Goal: Information Seeking & Learning: Find specific fact

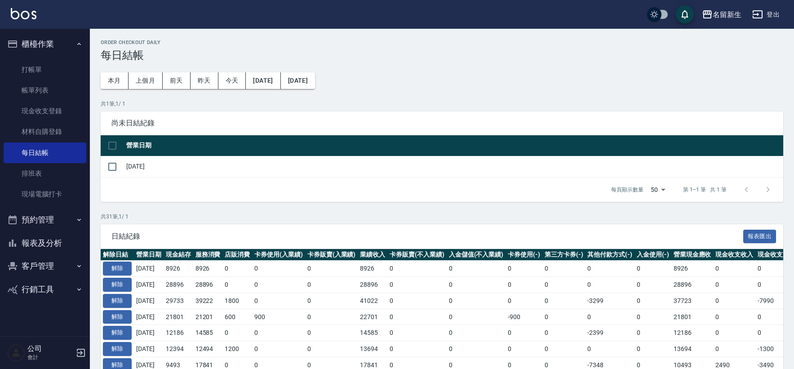
scroll to position [50, 0]
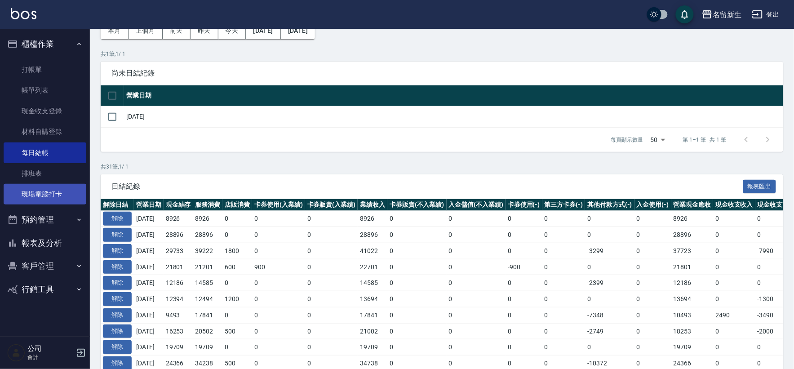
click at [50, 195] on link "現場電腦打卡" at bounding box center [45, 194] width 83 height 21
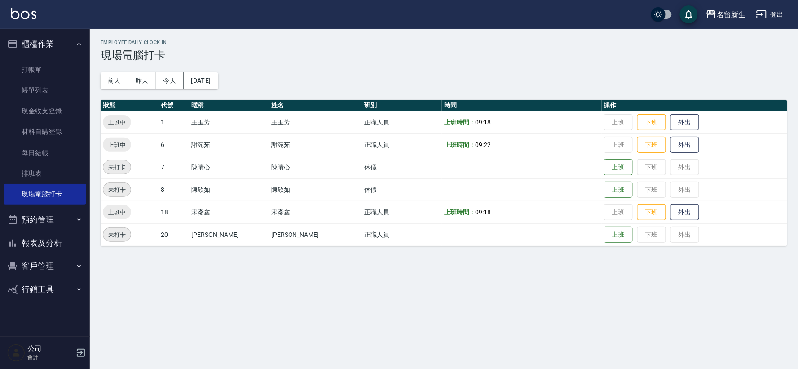
click at [47, 34] on button "櫃檯作業" at bounding box center [45, 43] width 83 height 23
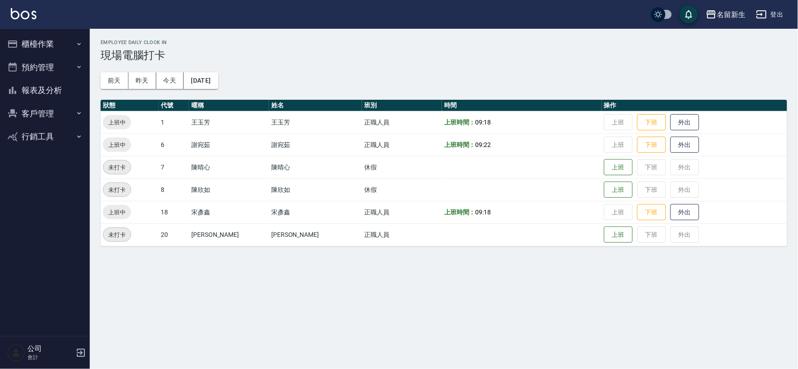
click at [45, 88] on button "報表及分析" at bounding box center [45, 90] width 83 height 23
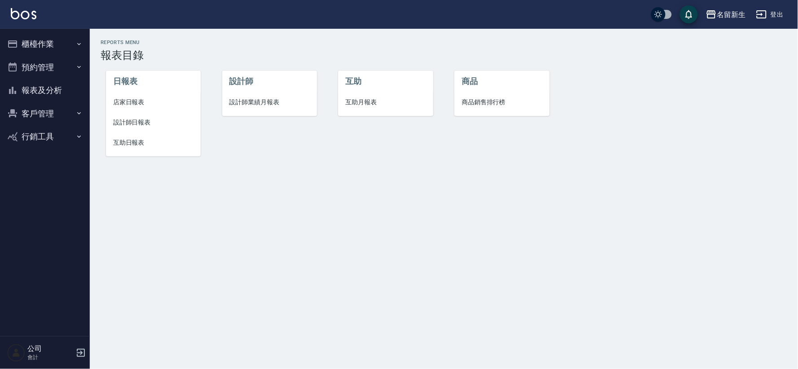
click at [282, 92] on li "設計師" at bounding box center [269, 82] width 95 height 22
click at [275, 100] on span "設計師業績月報表" at bounding box center [269, 101] width 80 height 9
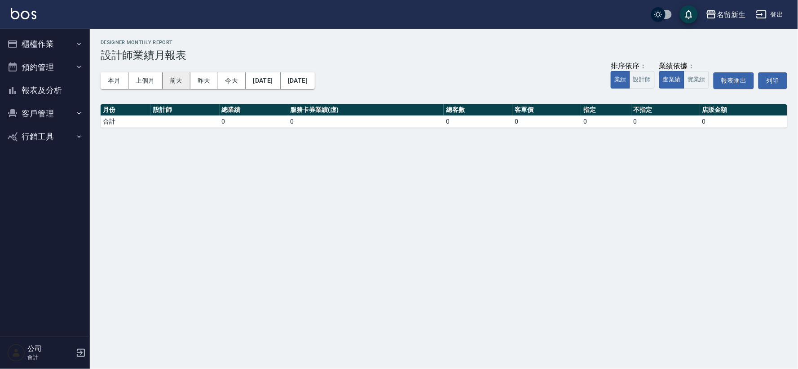
click at [169, 83] on button "前天" at bounding box center [177, 80] width 28 height 17
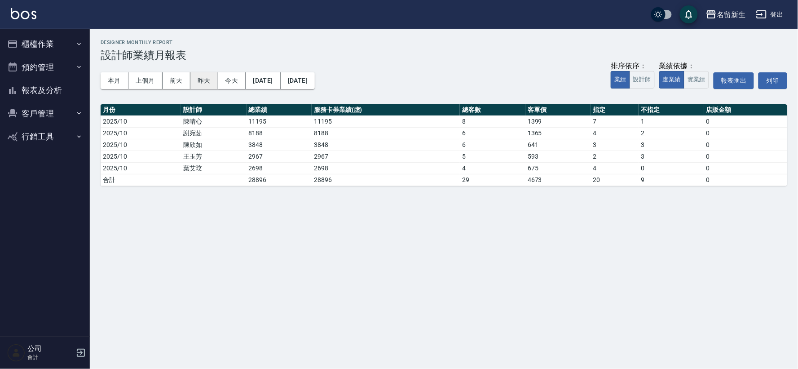
click at [205, 84] on button "昨天" at bounding box center [204, 80] width 28 height 17
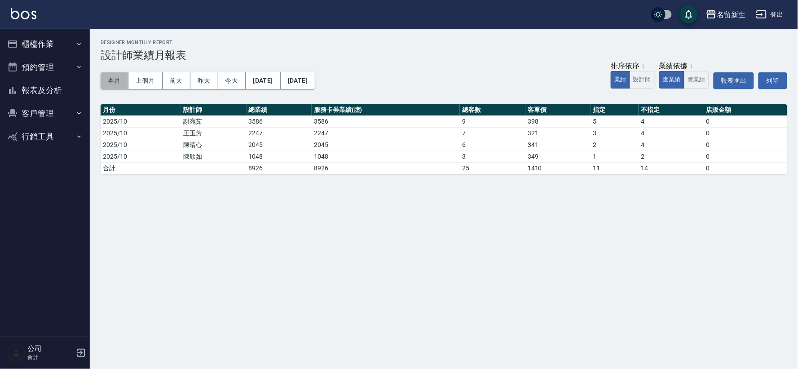
click at [109, 80] on button "本月" at bounding box center [115, 80] width 28 height 17
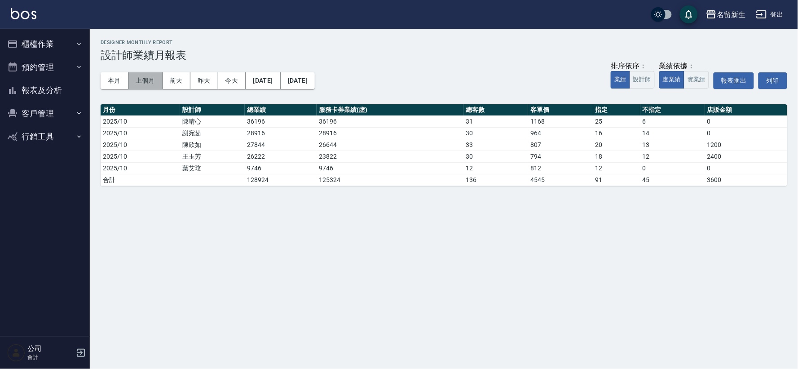
click at [150, 80] on button "上個月" at bounding box center [145, 80] width 34 height 17
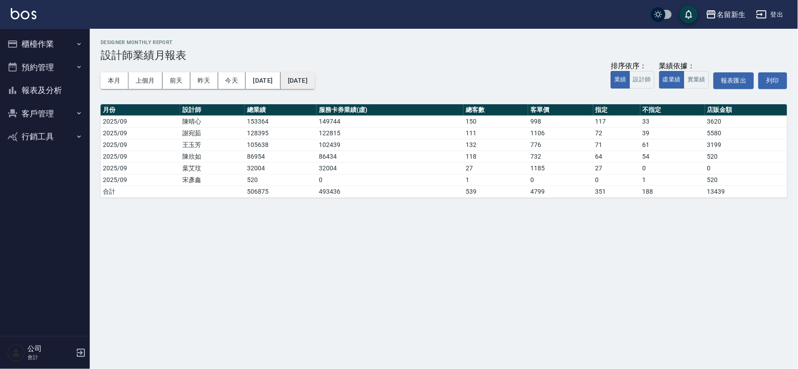
click at [315, 83] on button "2025/09/30" at bounding box center [298, 80] width 34 height 17
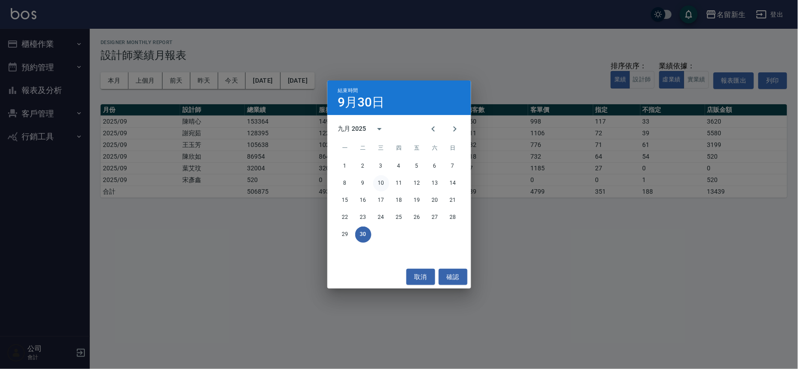
click at [381, 182] on button "10" at bounding box center [381, 183] width 16 height 16
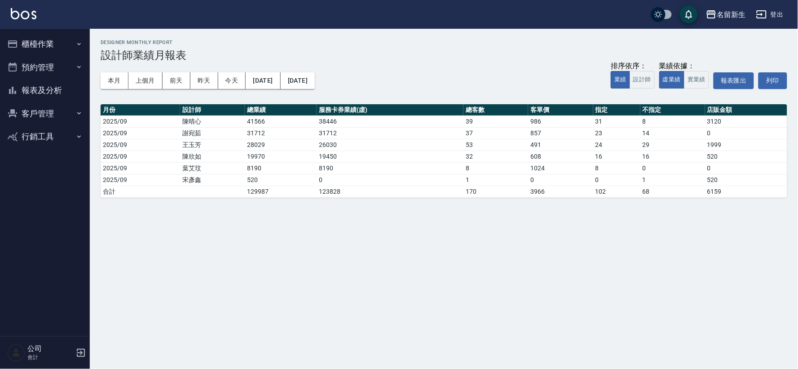
click at [39, 107] on button "客戶管理" at bounding box center [45, 113] width 83 height 23
click at [38, 131] on link "客戶列表" at bounding box center [45, 138] width 83 height 21
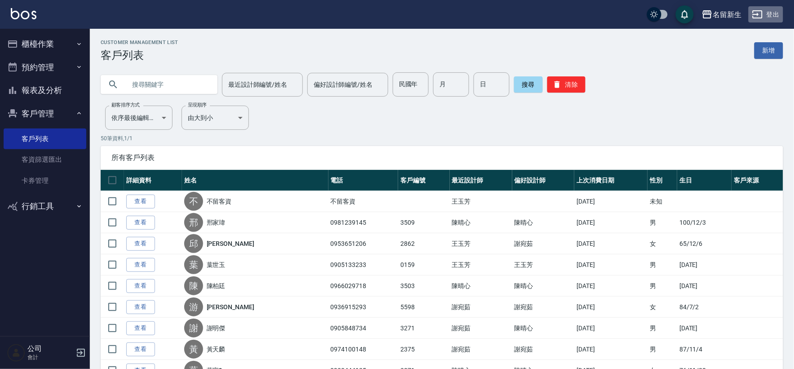
click at [781, 9] on button "登出" at bounding box center [765, 14] width 35 height 17
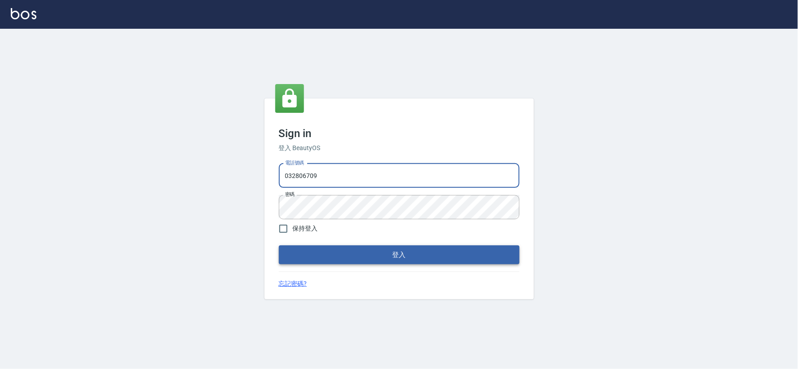
click at [373, 258] on button "登入" at bounding box center [399, 254] width 241 height 19
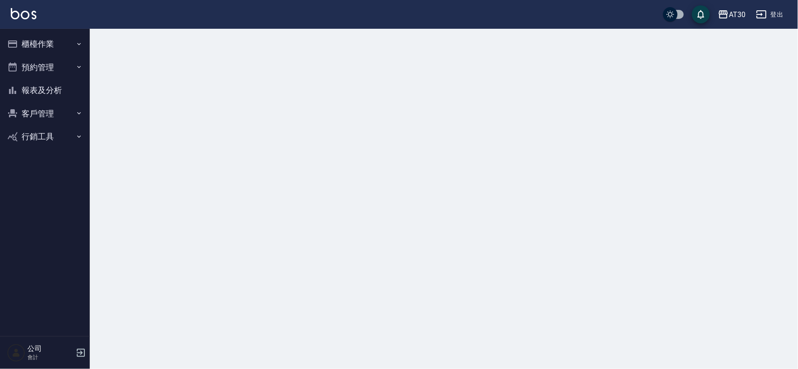
click at [53, 95] on button "報表及分析" at bounding box center [45, 90] width 83 height 23
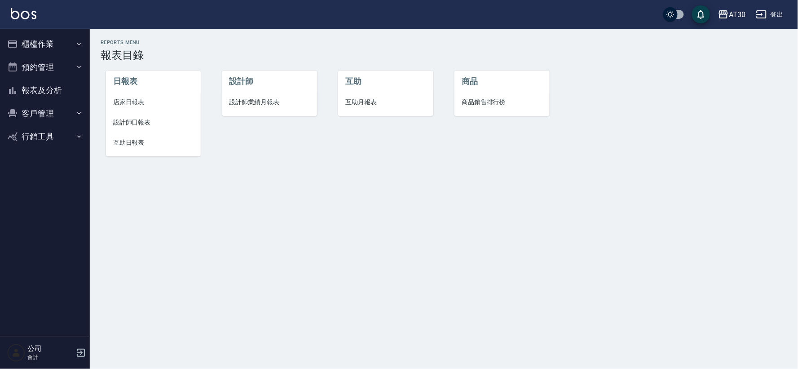
click at [137, 142] on span "互助日報表" at bounding box center [153, 142] width 80 height 9
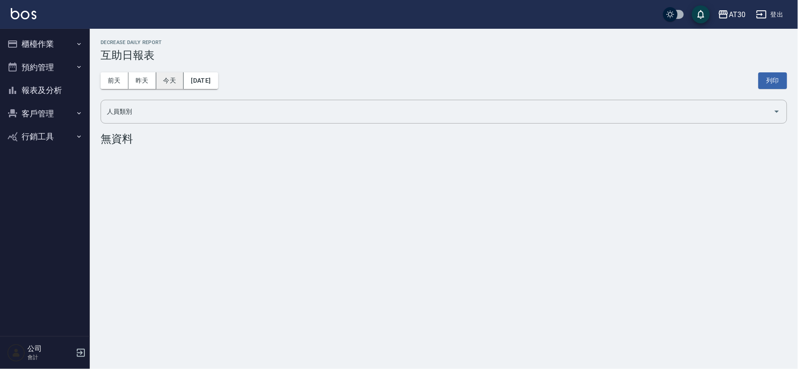
click at [133, 77] on button "昨天" at bounding box center [142, 80] width 28 height 17
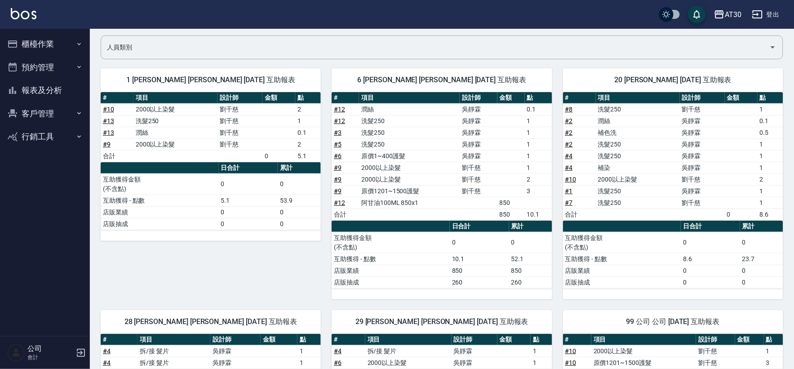
scroll to position [50, 0]
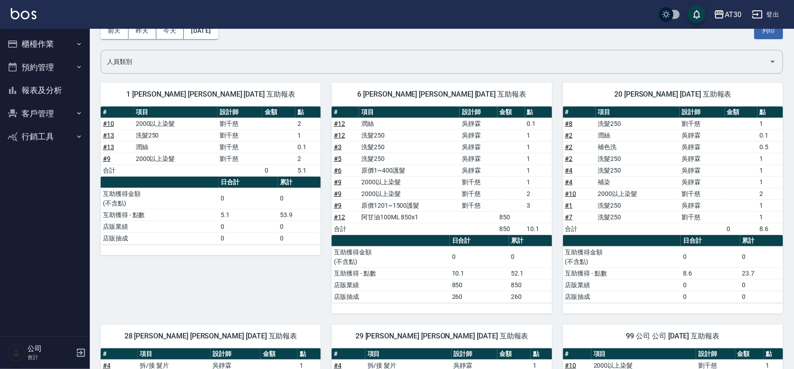
click at [775, 11] on button "登出" at bounding box center [765, 14] width 35 height 17
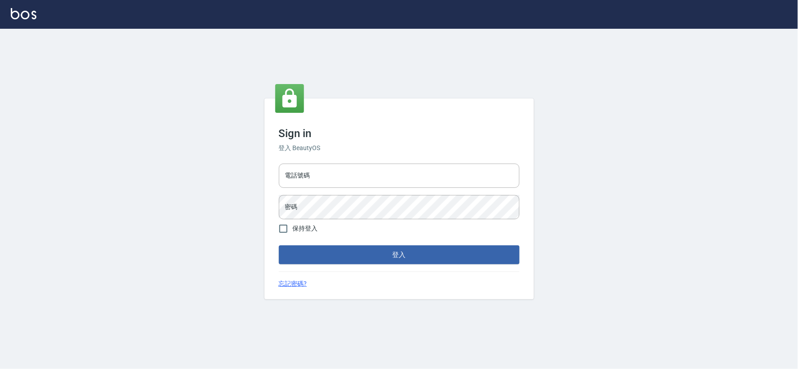
type input "032806709"
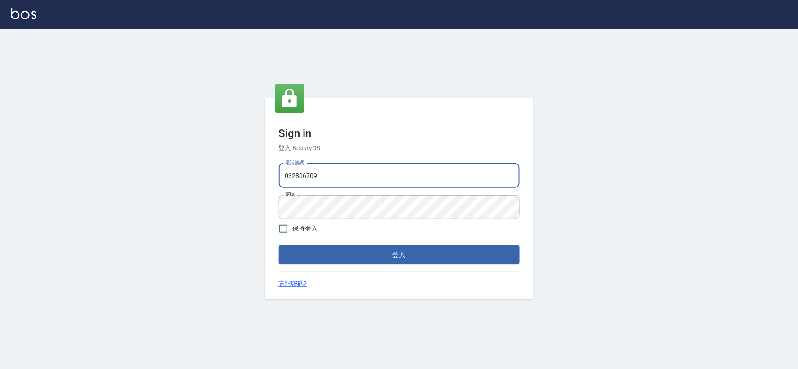
drag, startPoint x: 0, startPoint y: 0, endPoint x: 638, endPoint y: 110, distance: 647.1
click at [348, 173] on input "032806709" at bounding box center [399, 175] width 241 height 24
type input "034258365"
click at [425, 249] on button "登入" at bounding box center [399, 254] width 241 height 19
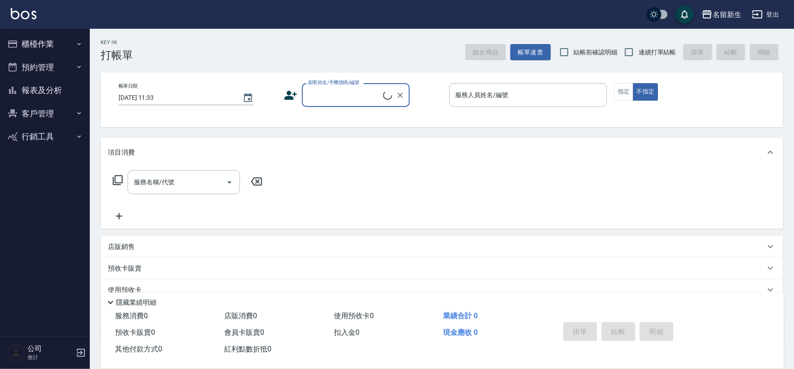
click at [49, 113] on button "客戶管理" at bounding box center [45, 113] width 83 height 23
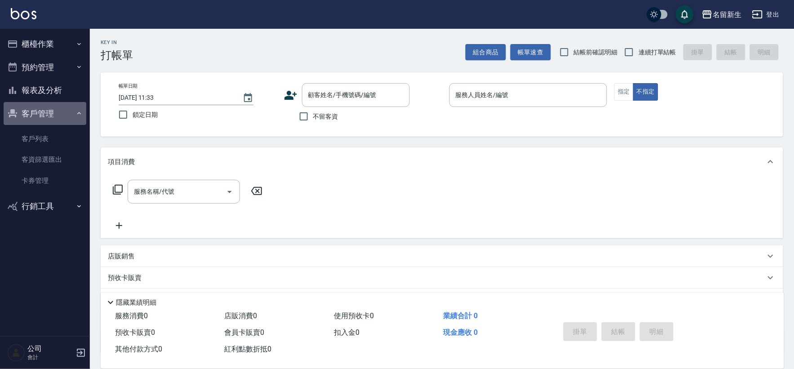
click at [50, 113] on button "客戶管理" at bounding box center [45, 113] width 83 height 23
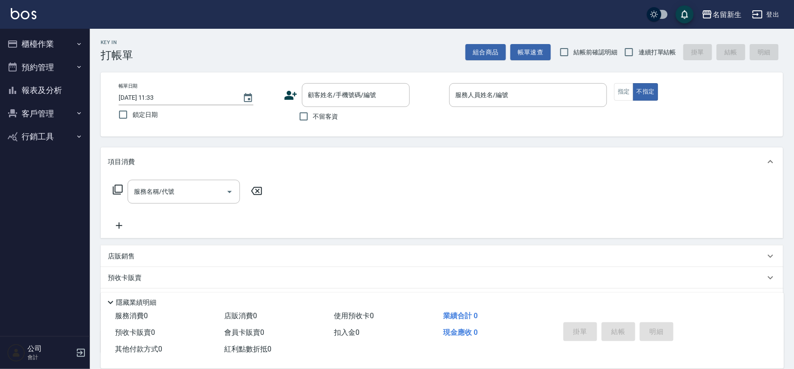
click at [54, 93] on button "報表及分析" at bounding box center [45, 90] width 83 height 23
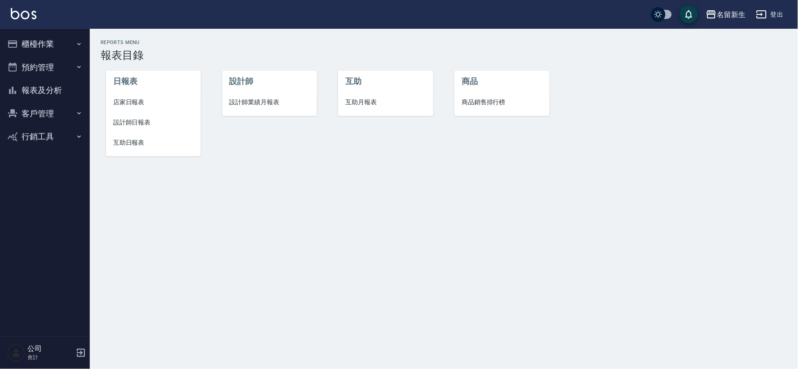
click at [120, 147] on span "互助日報表" at bounding box center [153, 142] width 80 height 9
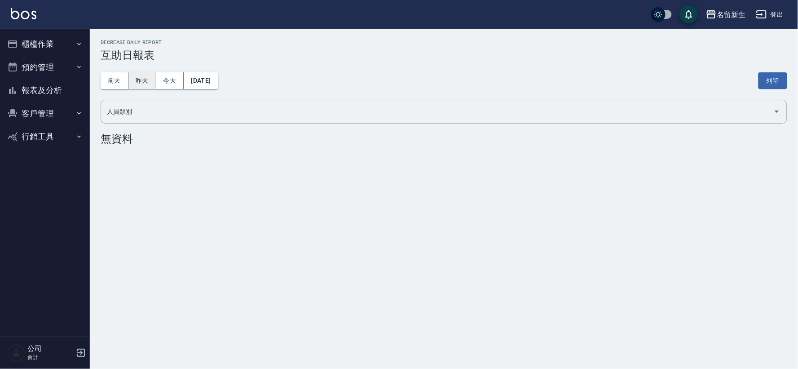
click at [135, 81] on button "昨天" at bounding box center [142, 80] width 28 height 17
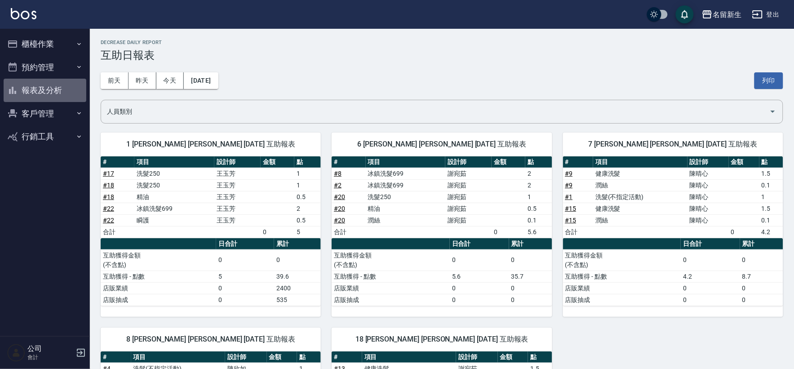
click at [39, 88] on button "報表及分析" at bounding box center [45, 90] width 83 height 23
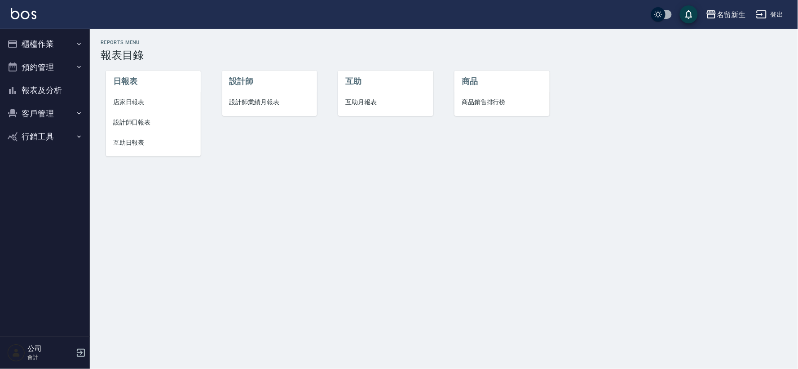
click at [353, 106] on span "互助月報表" at bounding box center [385, 101] width 80 height 9
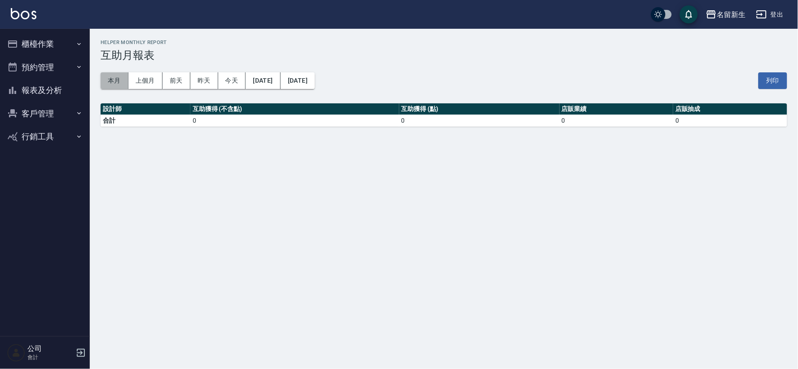
click at [117, 82] on button "本月" at bounding box center [115, 80] width 28 height 17
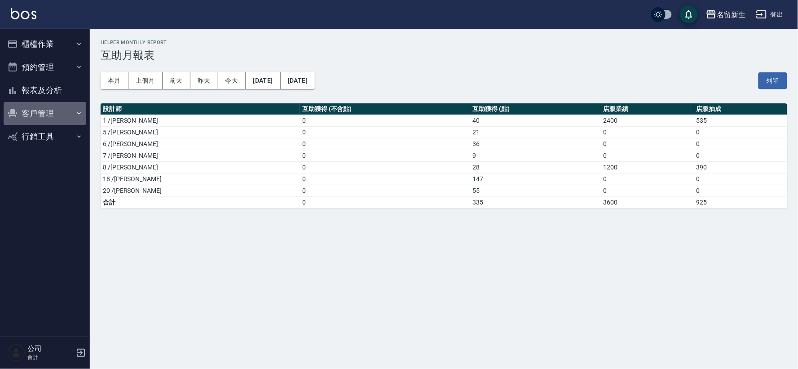
click at [56, 113] on button "客戶管理" at bounding box center [45, 113] width 83 height 23
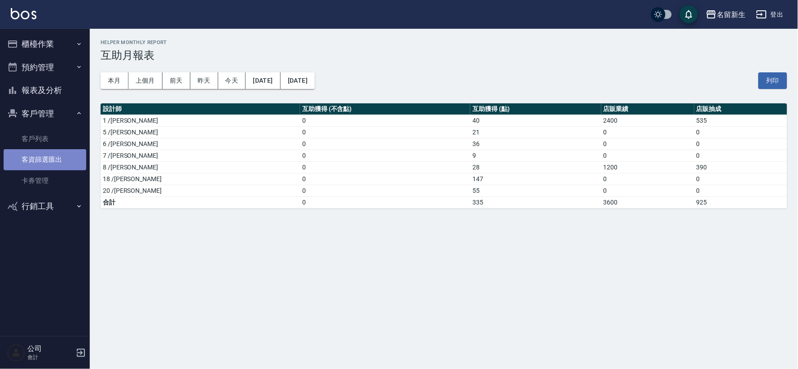
click at [34, 150] on link "客資篩選匯出" at bounding box center [45, 159] width 83 height 21
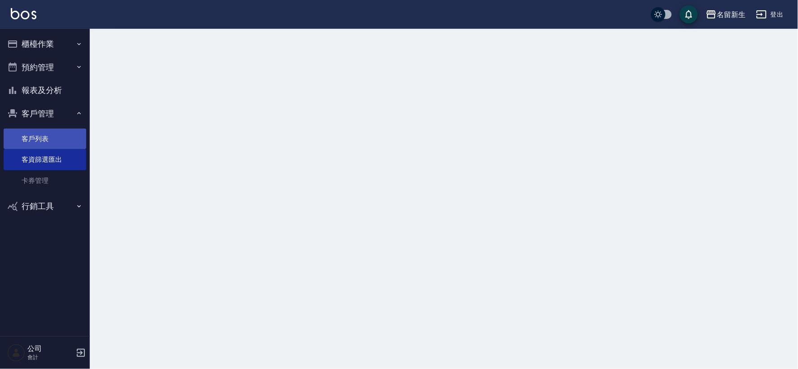
click at [42, 138] on link "客戶列表" at bounding box center [45, 138] width 83 height 21
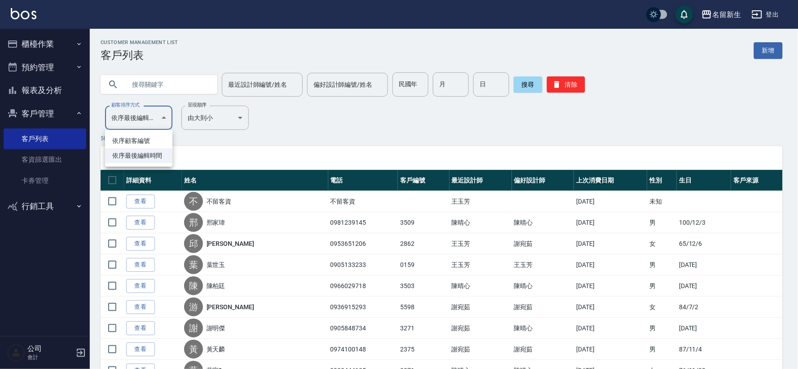
click at [410, 79] on div at bounding box center [399, 184] width 798 height 369
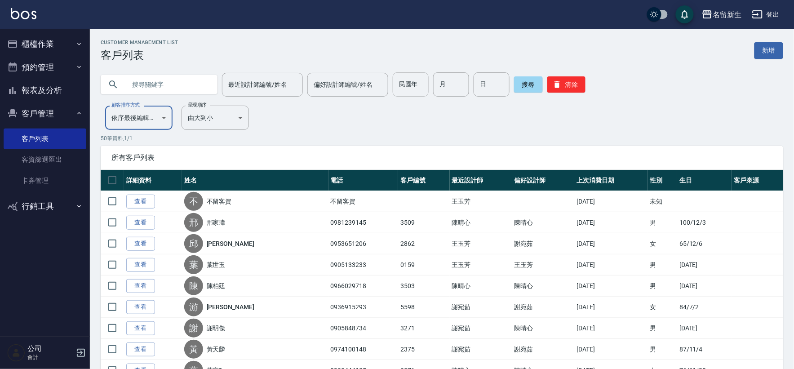
click at [418, 82] on input "民國年" at bounding box center [410, 84] width 36 height 24
type input "68"
type input "07"
type input "26"
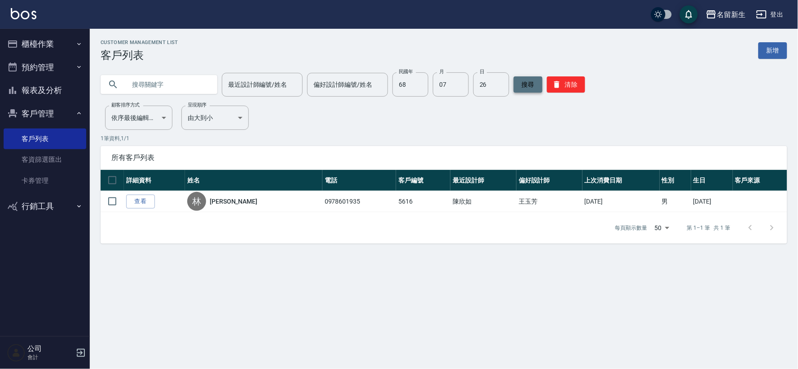
click at [525, 82] on button "搜尋" at bounding box center [528, 84] width 29 height 16
